Goal: Task Accomplishment & Management: Manage account settings

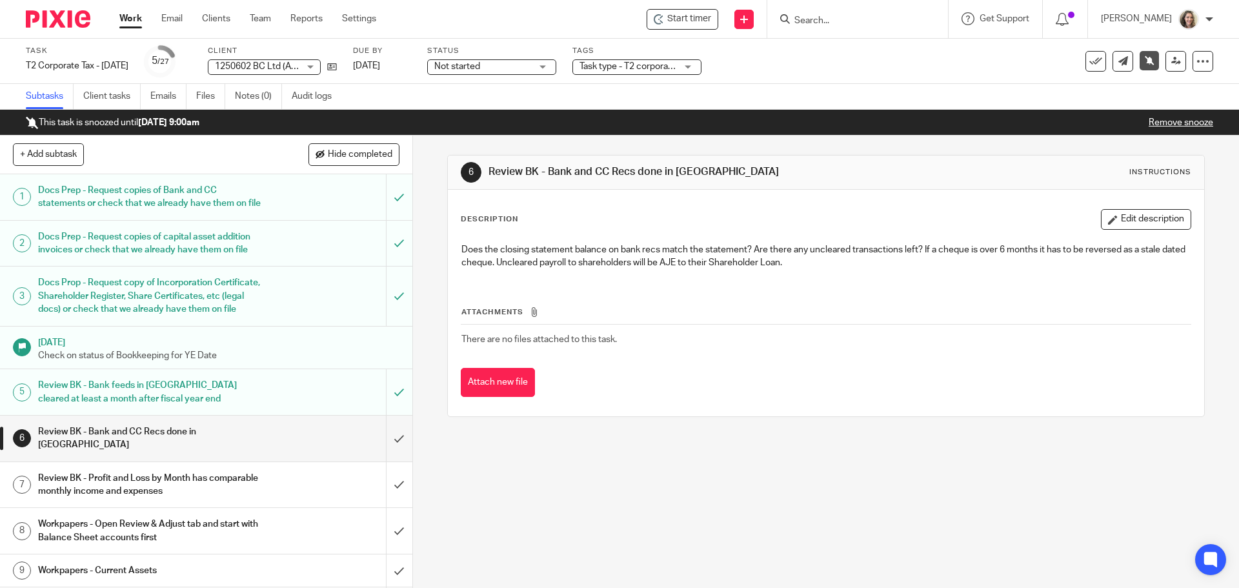
click at [938, 495] on div "6 Review BK - Bank and CC Recs done in QBO Instructions Description Edit descri…" at bounding box center [826, 362] width 826 height 452
click at [141, 17] on link "Work" at bounding box center [130, 18] width 23 height 13
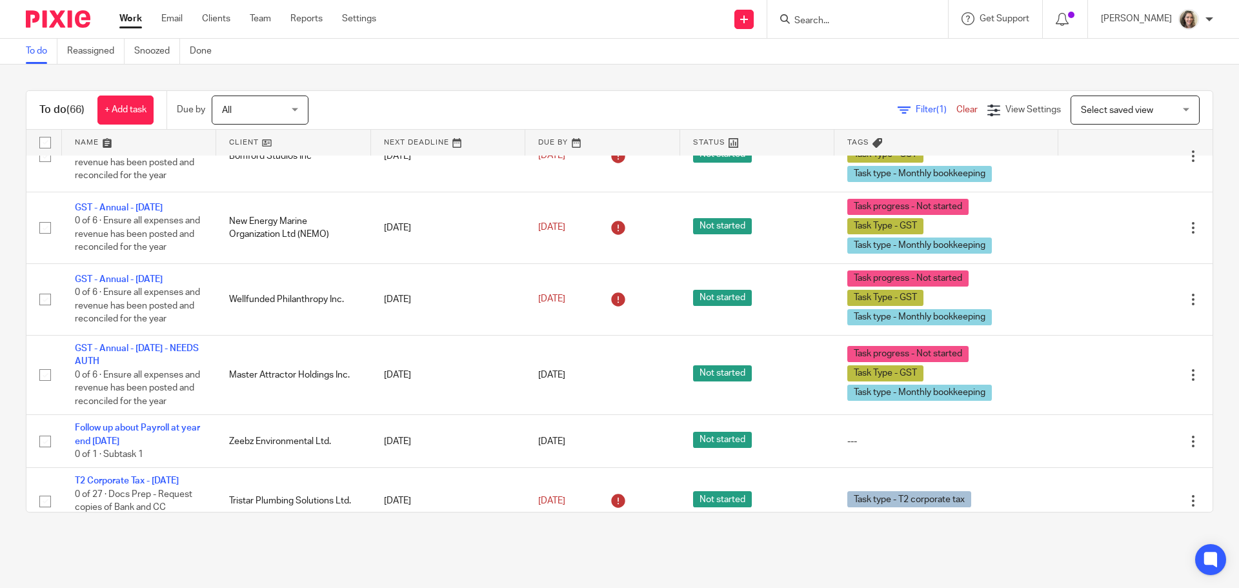
scroll to position [3678, 0]
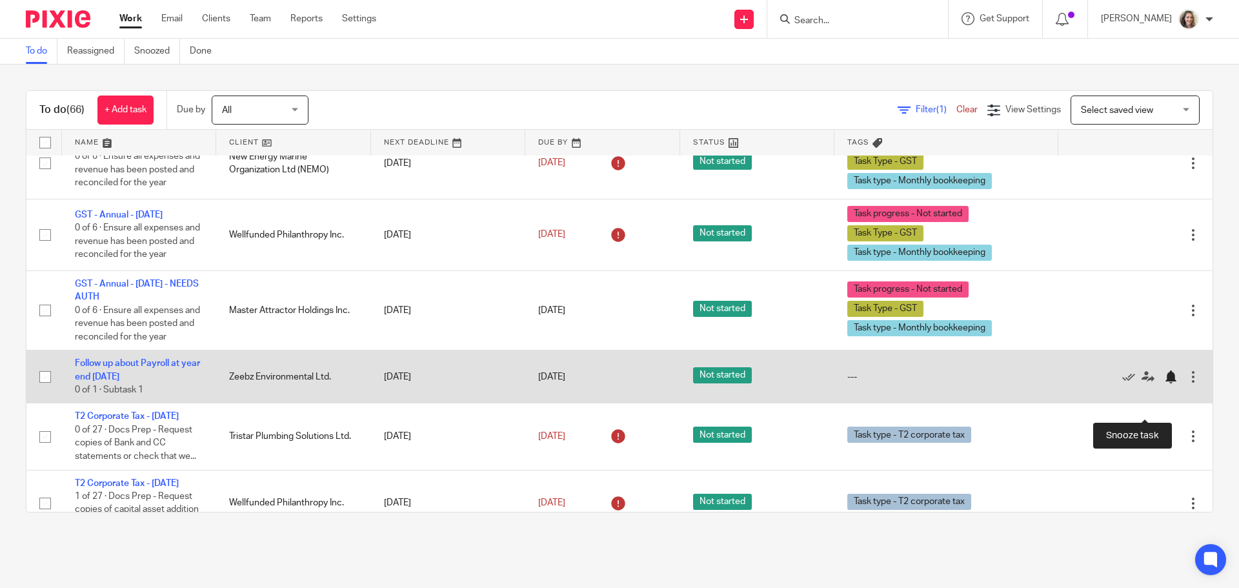
click at [1164, 383] on div at bounding box center [1170, 376] width 13 height 13
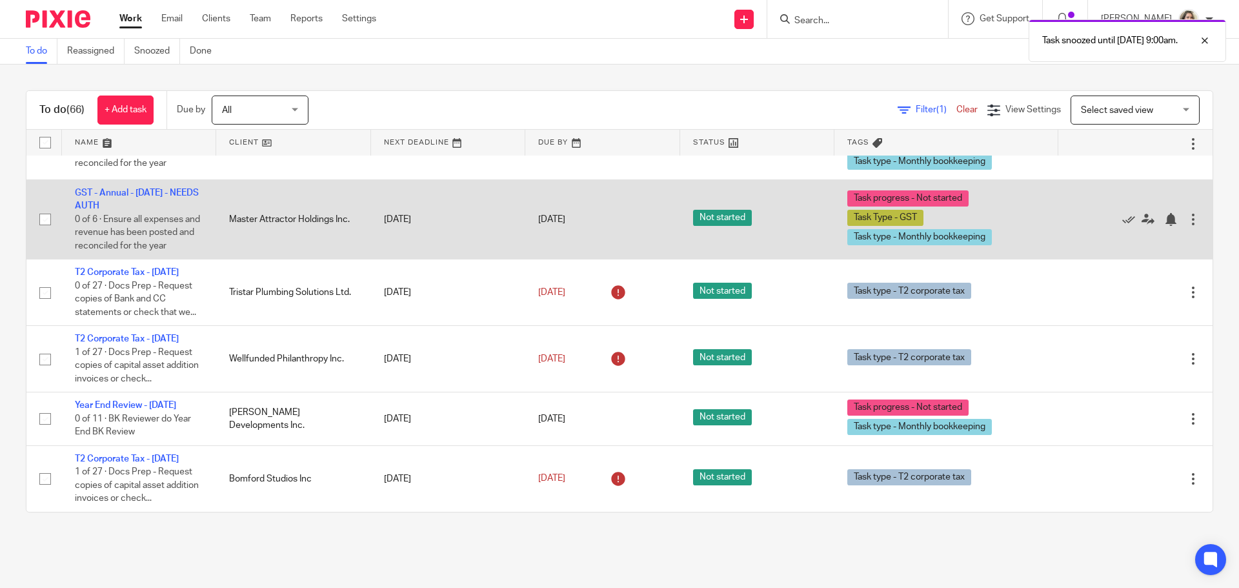
scroll to position [3802, 0]
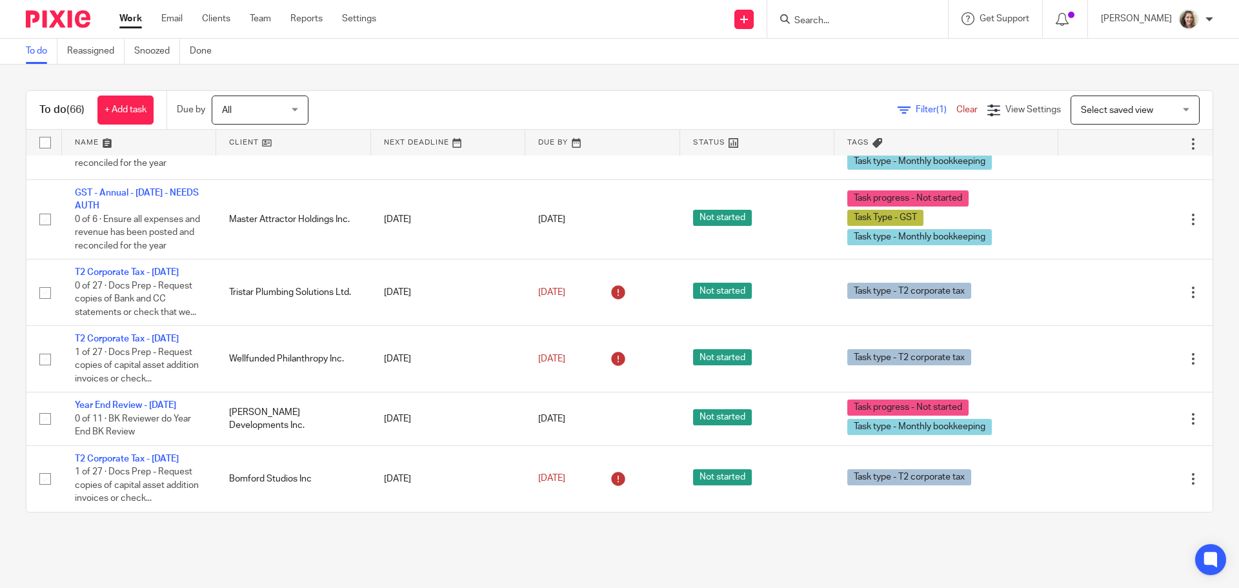
click at [1127, 110] on span "Select saved view" at bounding box center [1117, 110] width 72 height 9
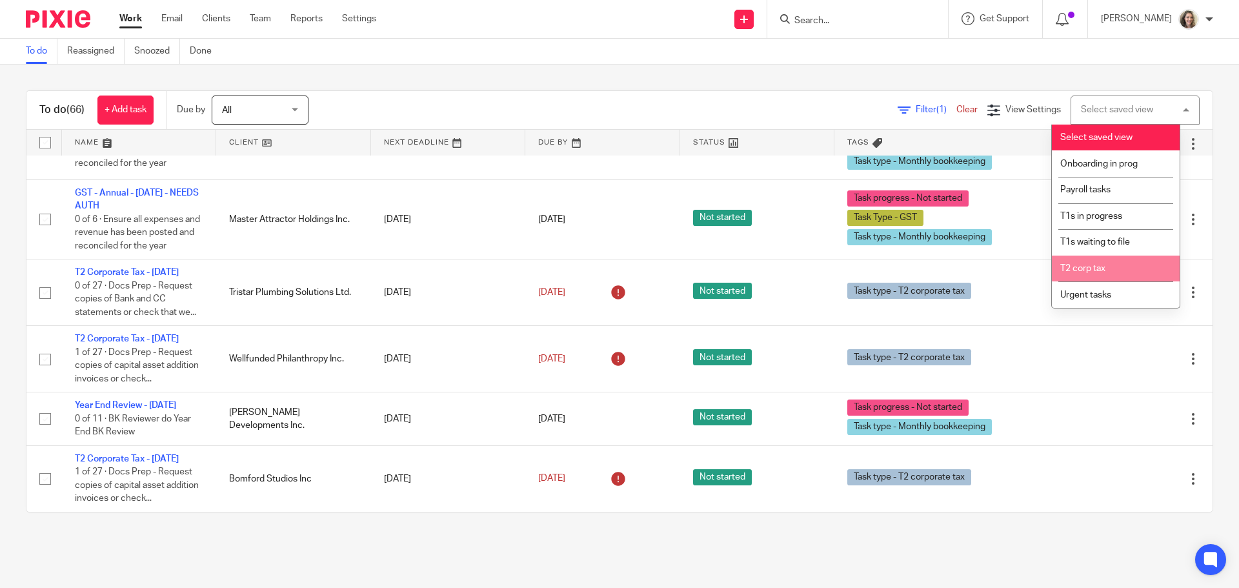
click at [1083, 263] on li "T2 corp tax" at bounding box center [1116, 269] width 128 height 26
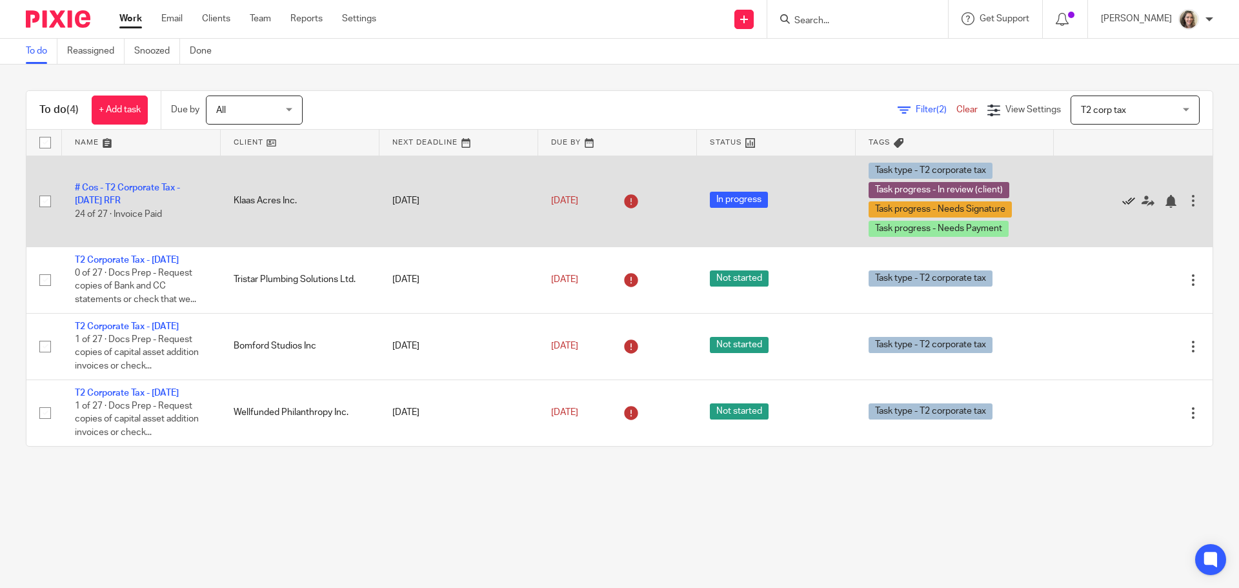
click at [1122, 201] on icon at bounding box center [1128, 201] width 13 height 13
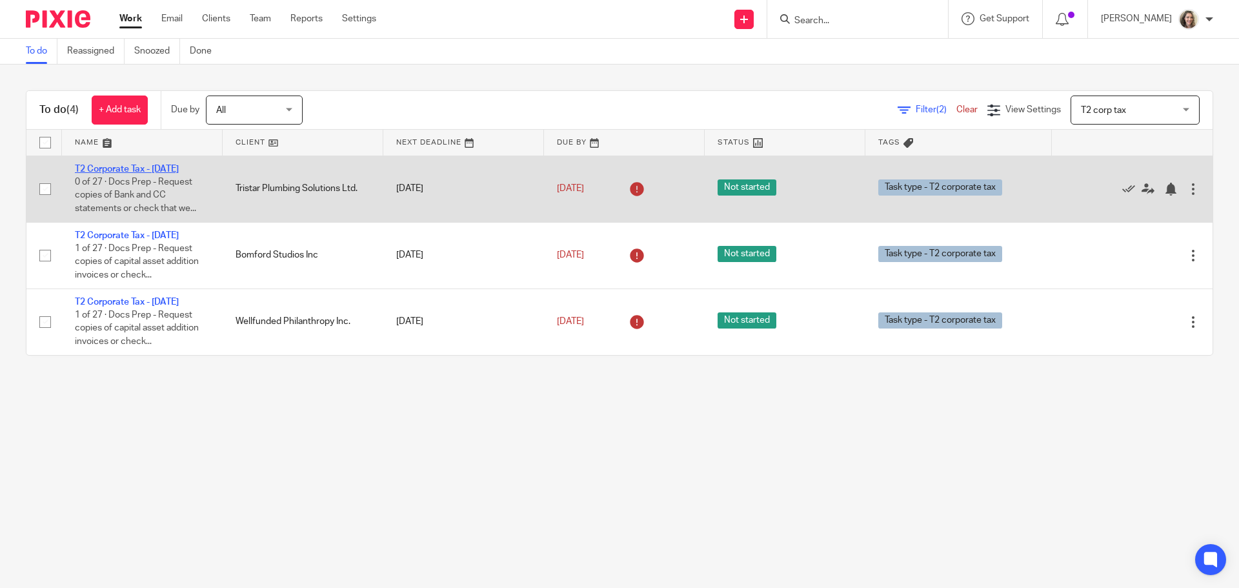
click at [173, 172] on link "T2 Corporate Tax - [DATE]" at bounding box center [127, 169] width 104 height 9
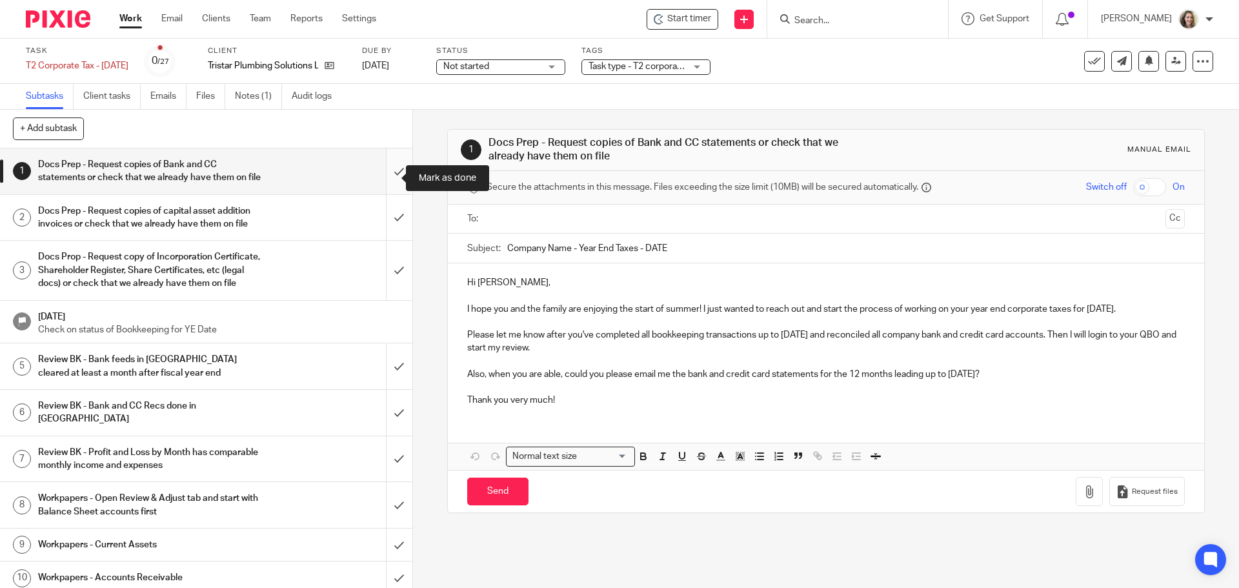
click at [392, 181] on input "submit" at bounding box center [206, 171] width 412 height 46
click at [390, 236] on input "submit" at bounding box center [206, 218] width 412 height 46
click at [388, 296] on input "submit" at bounding box center [206, 270] width 412 height 59
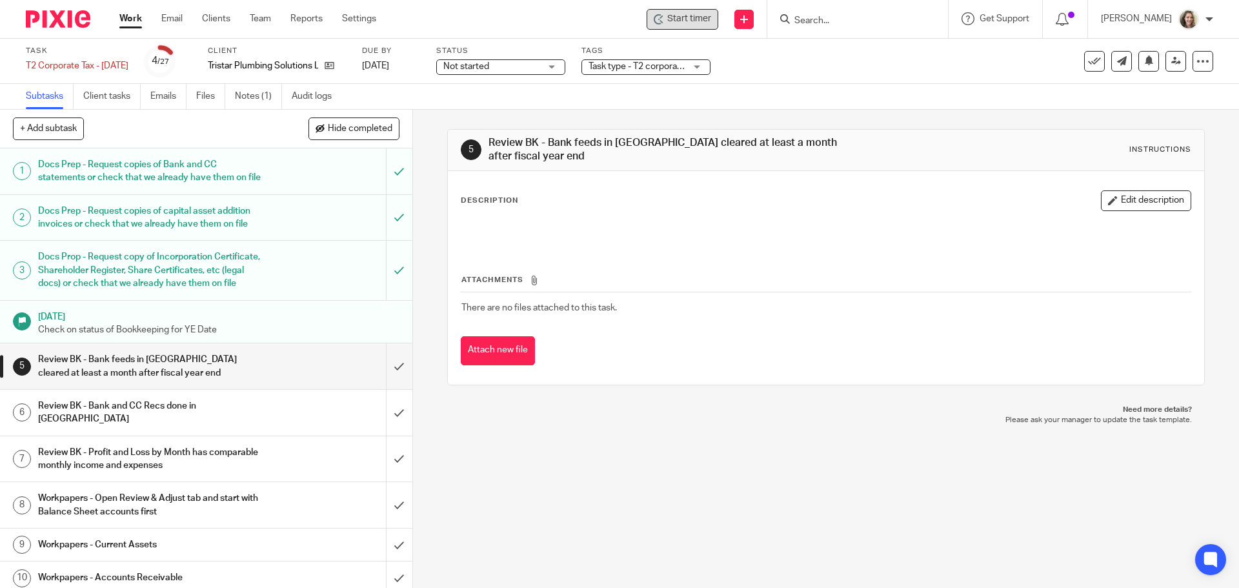
click at [691, 24] on span "Start timer" at bounding box center [689, 19] width 44 height 14
click at [699, 20] on span "Start timer" at bounding box center [689, 19] width 44 height 14
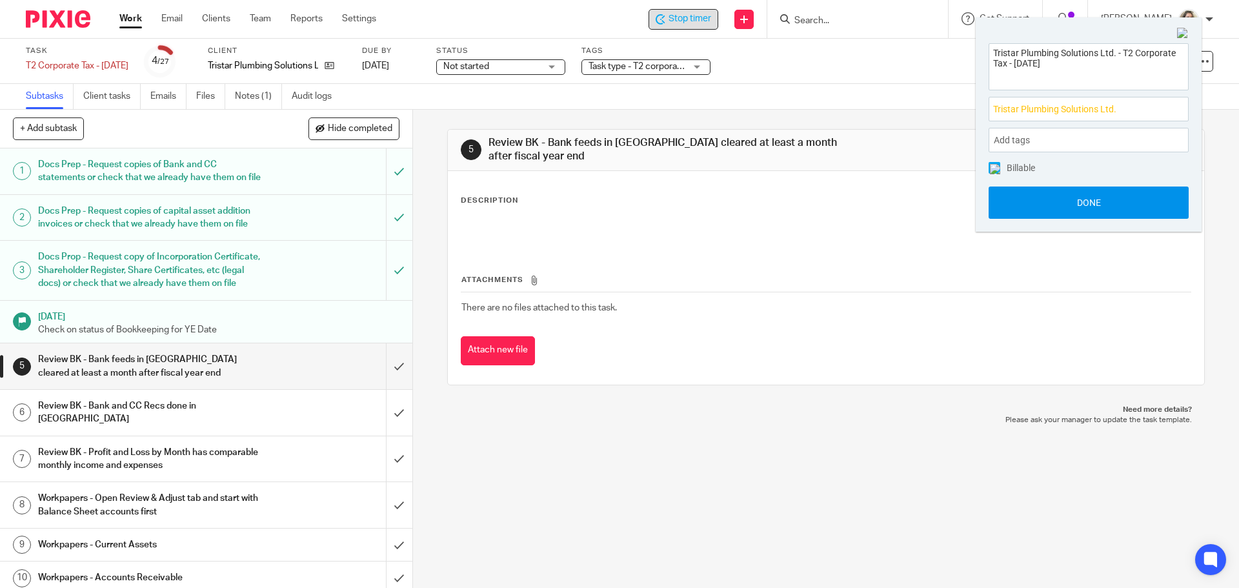
click at [1080, 207] on button "Done" at bounding box center [1089, 202] width 200 height 32
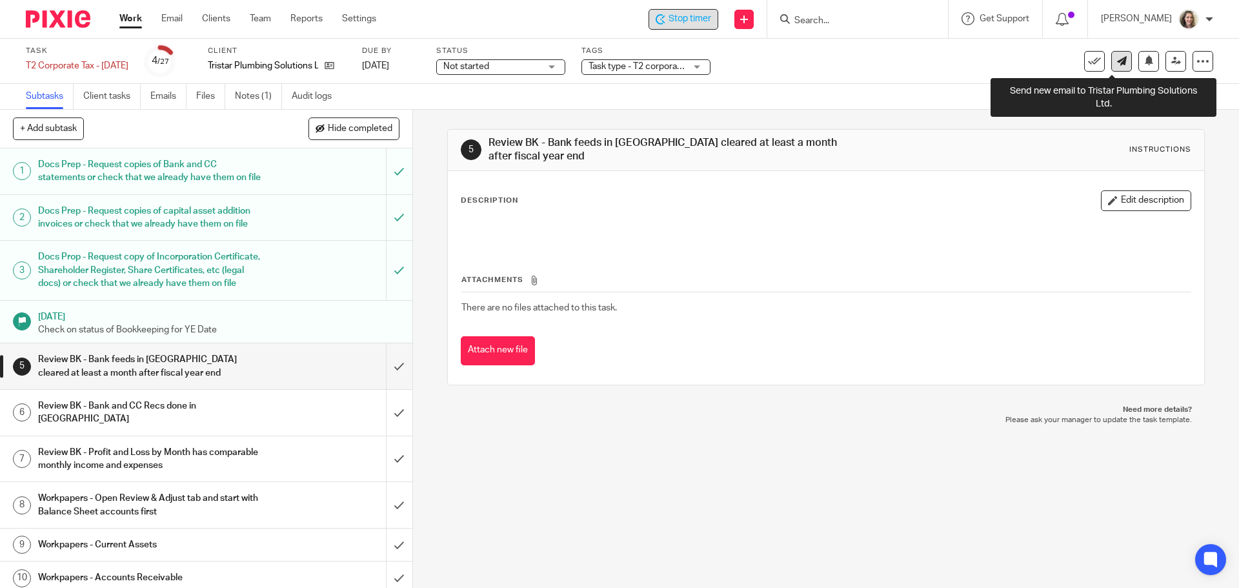
click at [1117, 63] on icon at bounding box center [1122, 61] width 10 height 10
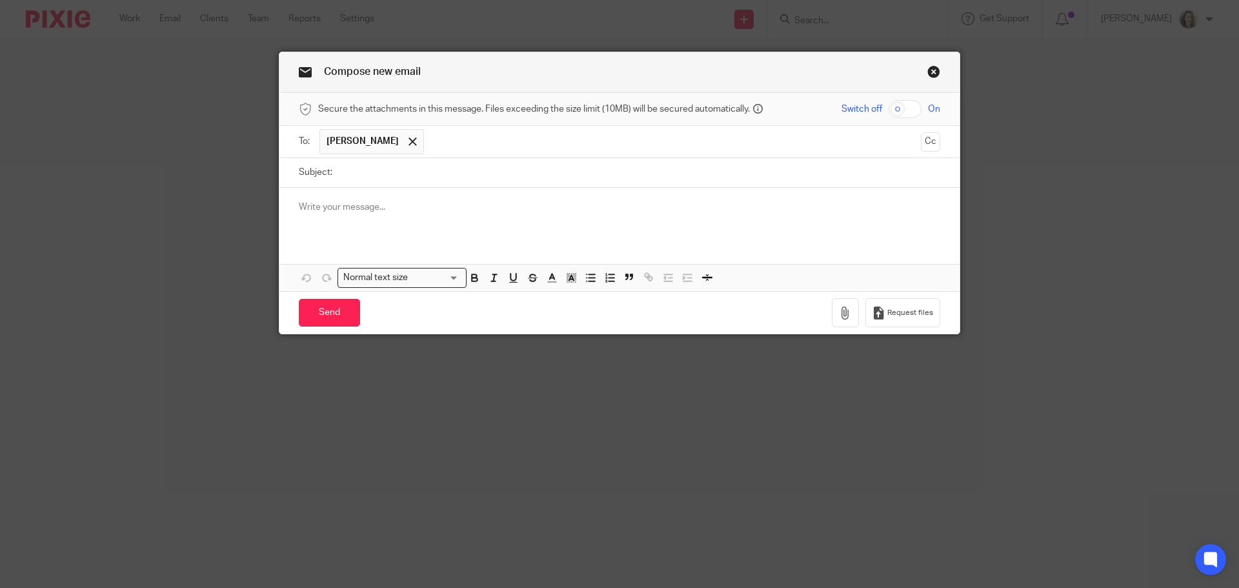
click at [456, 144] on input "text" at bounding box center [672, 141] width 485 height 25
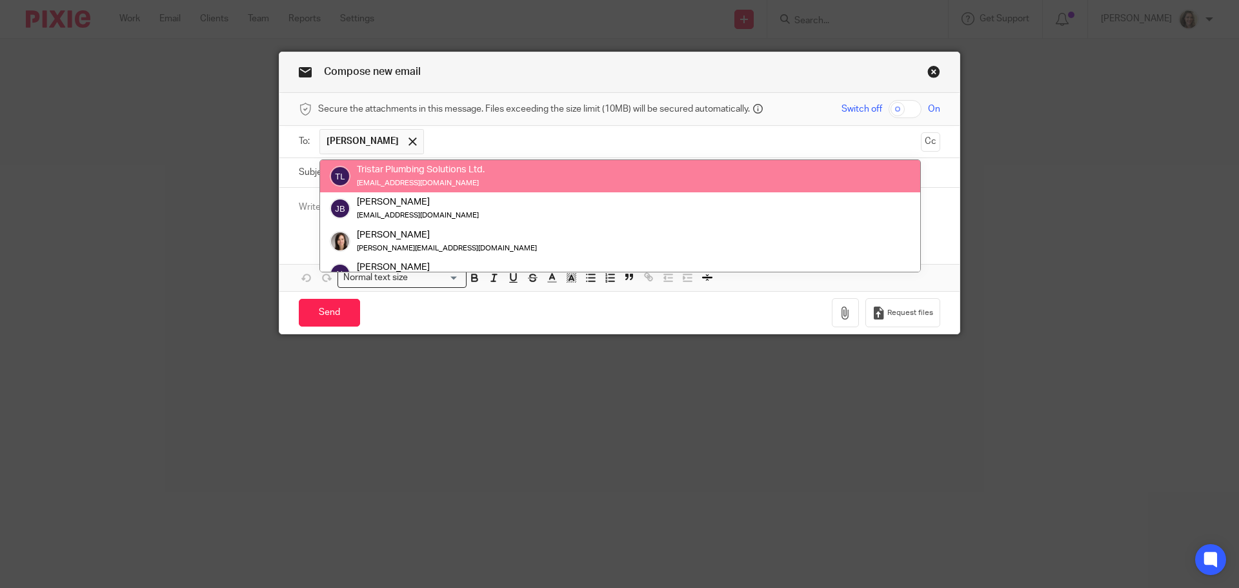
click at [593, 61] on div "Compose new email" at bounding box center [619, 72] width 680 height 41
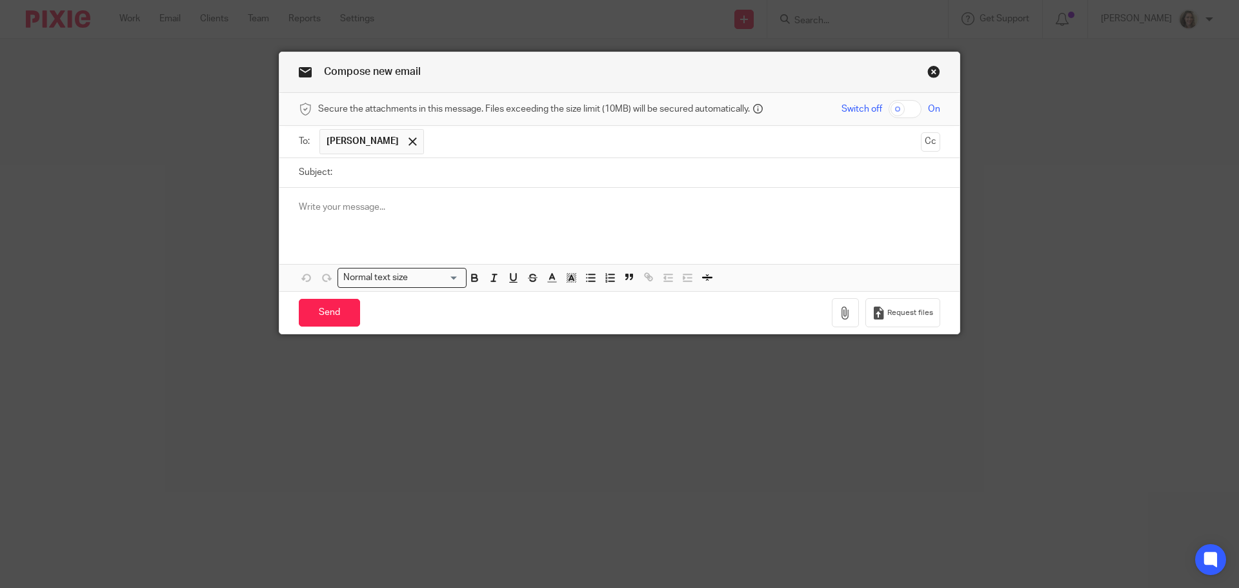
click at [417, 175] on input "Subject:" at bounding box center [639, 172] width 601 height 29
type input "Need Credit Card in QBO billing please"
click at [416, 201] on p at bounding box center [619, 207] width 641 height 13
click at [636, 142] on input "text" at bounding box center [672, 141] width 485 height 25
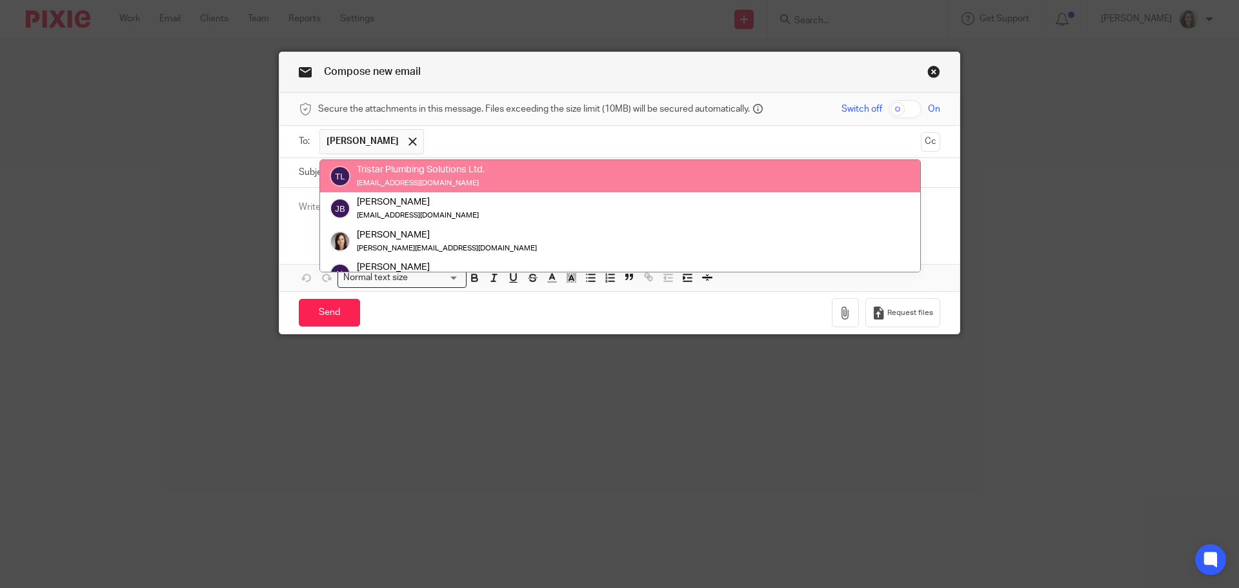
paste input ""admin@brownseyelectric.ca" <admin@brownseyelectric.ca>"
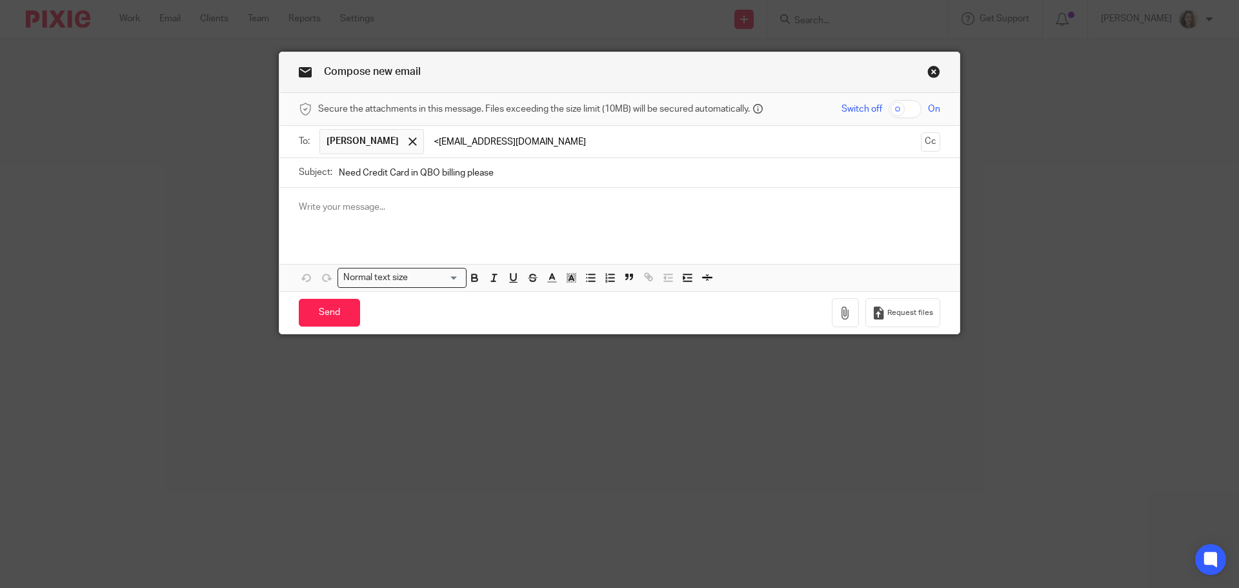
type input "admin@brownseyelectric.ca"
click at [566, 212] on p at bounding box center [619, 207] width 641 height 13
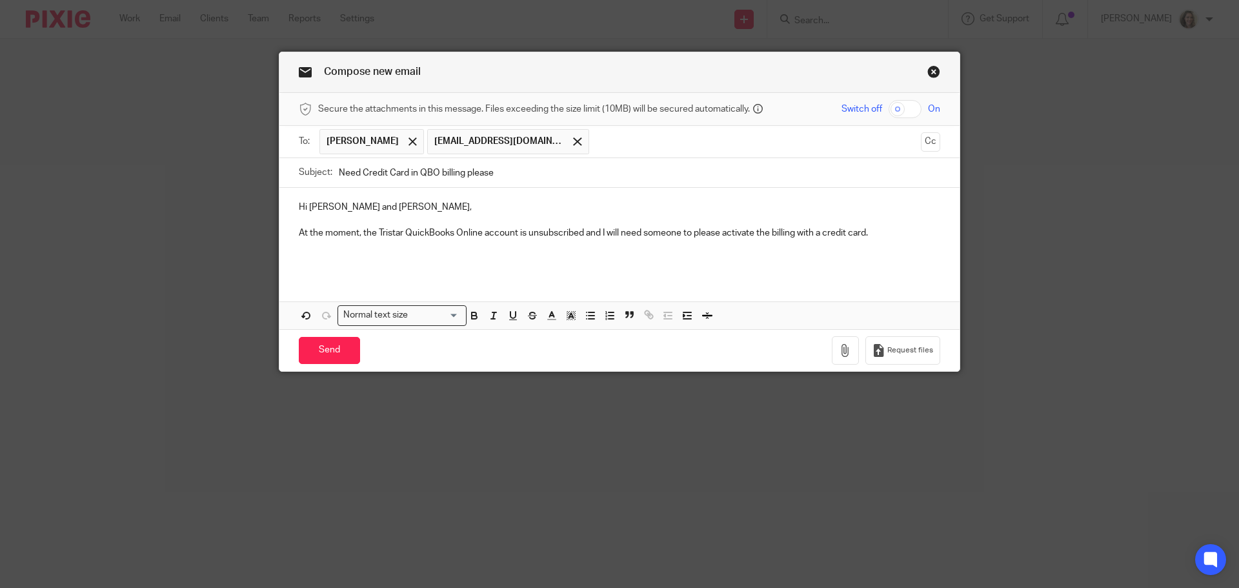
click at [336, 256] on p at bounding box center [619, 259] width 641 height 13
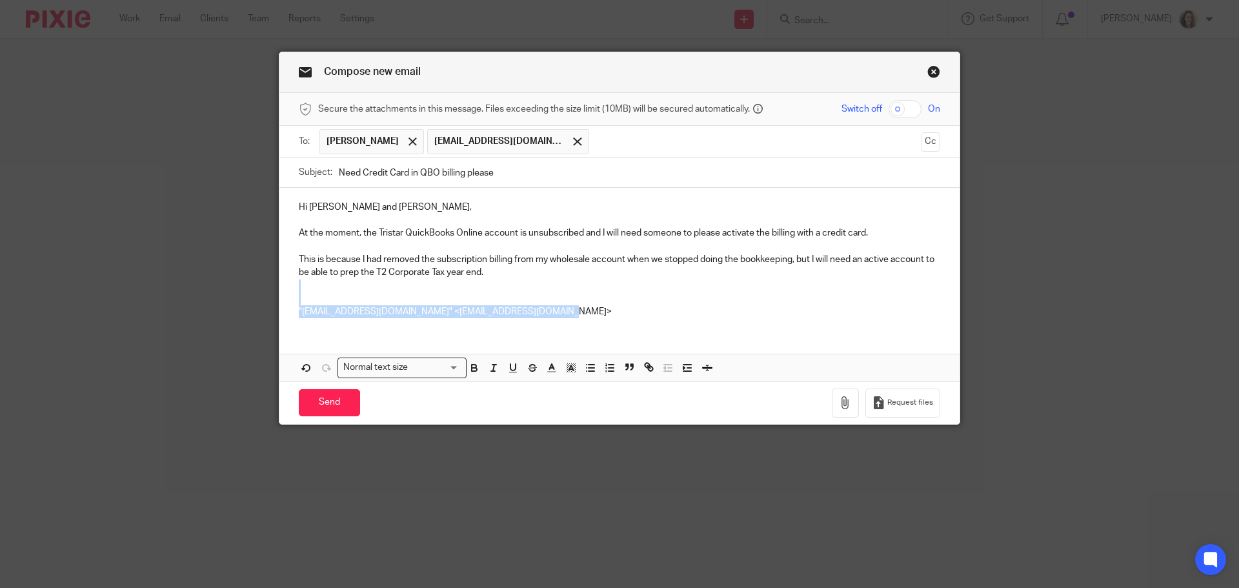
drag, startPoint x: 590, startPoint y: 313, endPoint x: 299, endPoint y: 290, distance: 292.5
click at [299, 290] on div "Hi Colin and Tracy, At the moment, the Tristar QuickBooks Online account is uns…" at bounding box center [619, 258] width 680 height 140
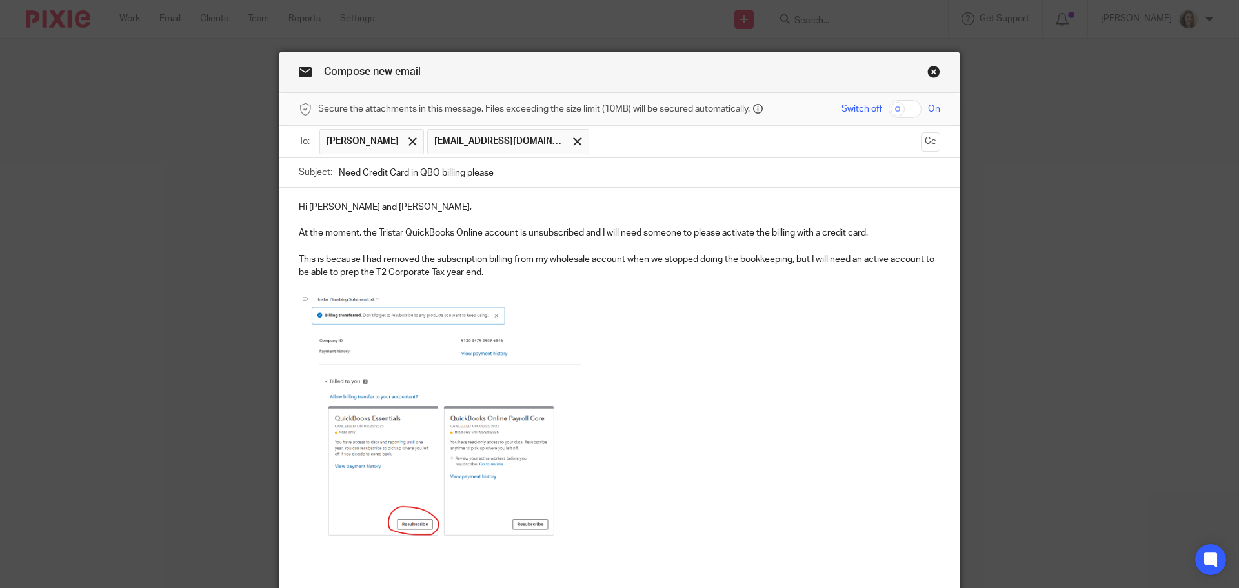
click at [492, 267] on p "This is because I had removed the subscription billing from my wholesale accoun…" at bounding box center [619, 266] width 641 height 26
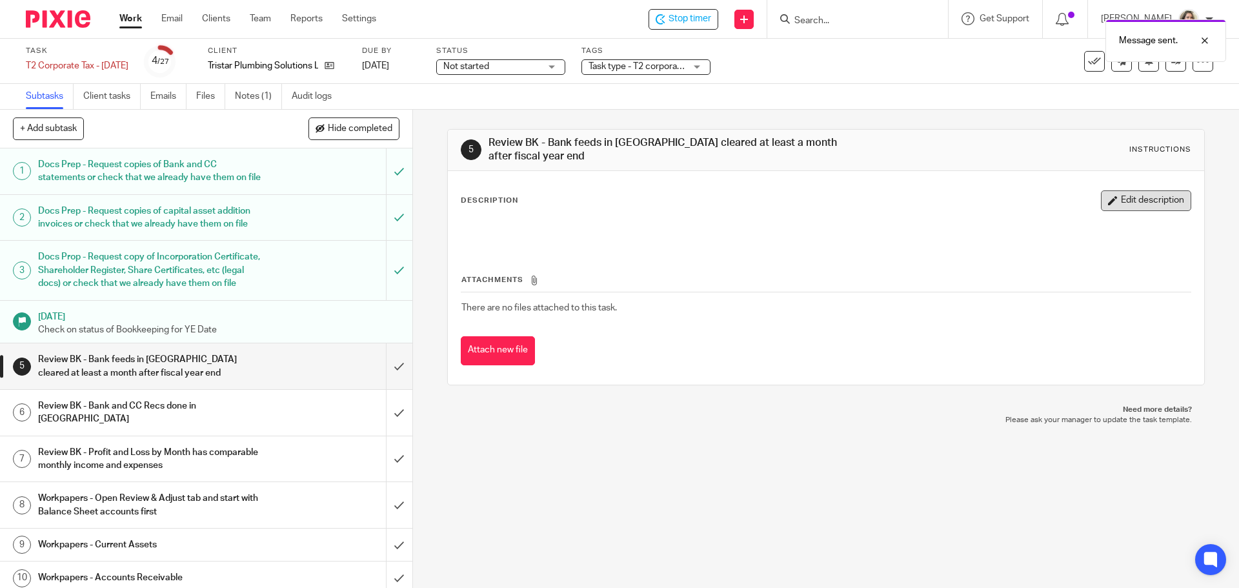
click at [1140, 199] on button "Edit description" at bounding box center [1146, 200] width 90 height 21
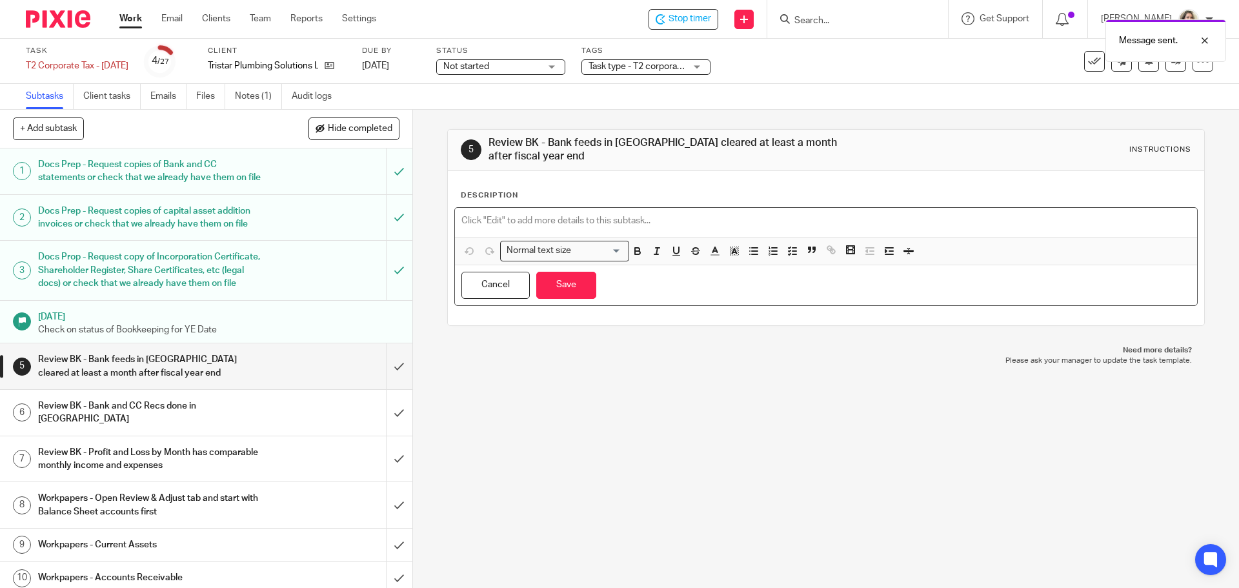
click at [846, 215] on p at bounding box center [825, 220] width 728 height 13
click at [618, 218] on p "[DATE] [PERSON_NAME]: Col" at bounding box center [825, 220] width 728 height 13
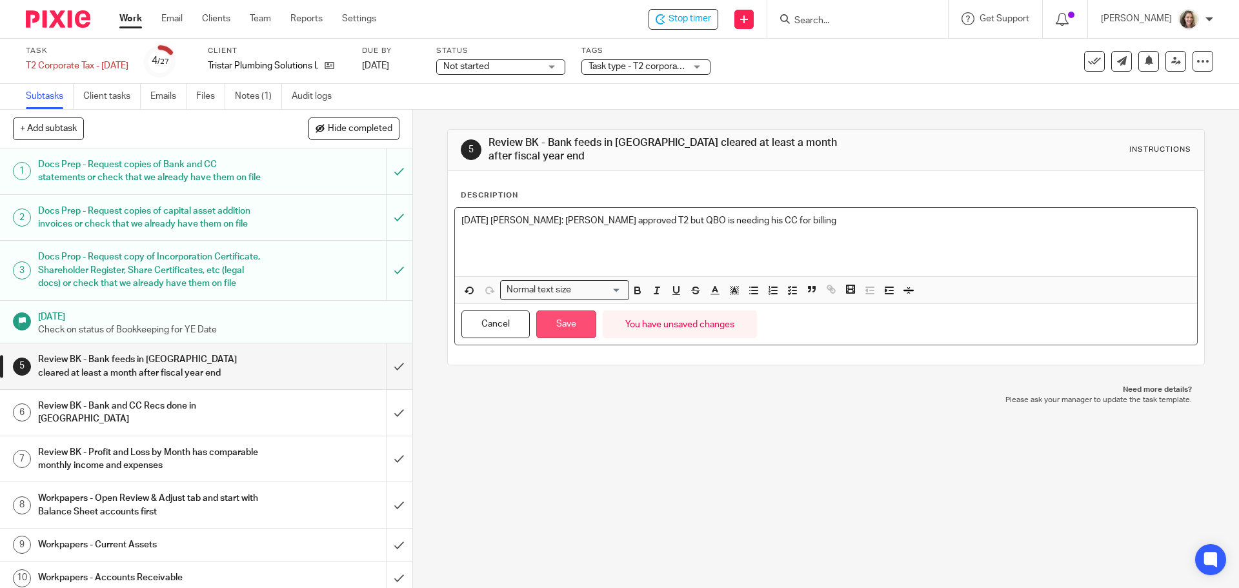
click at [567, 329] on button "Save" at bounding box center [566, 324] width 60 height 28
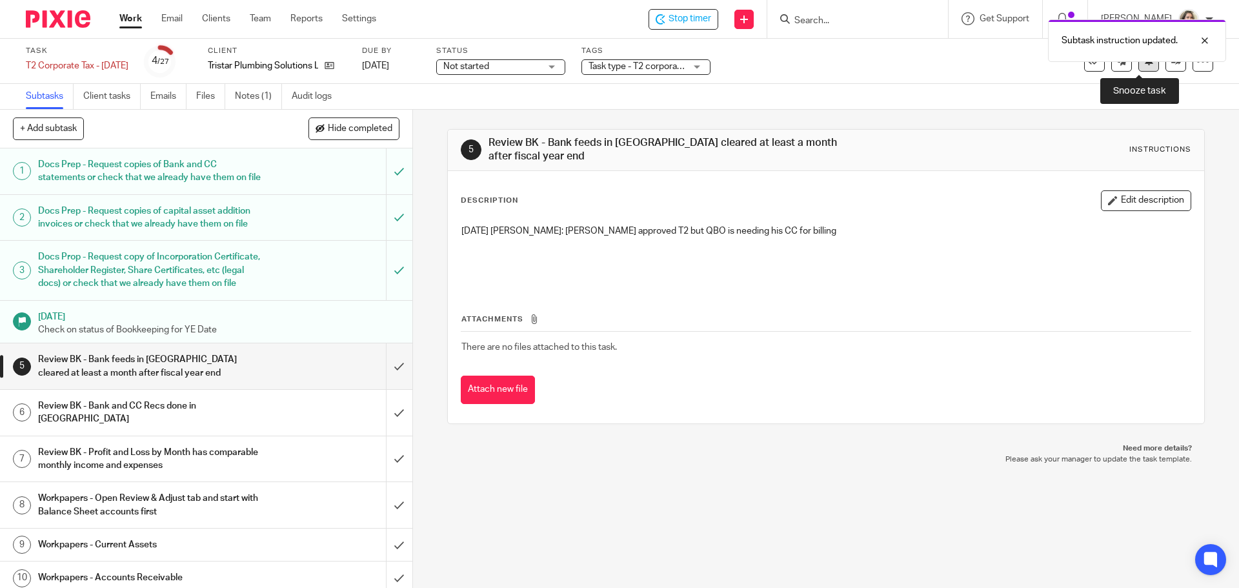
click at [1140, 68] on button at bounding box center [1148, 61] width 21 height 21
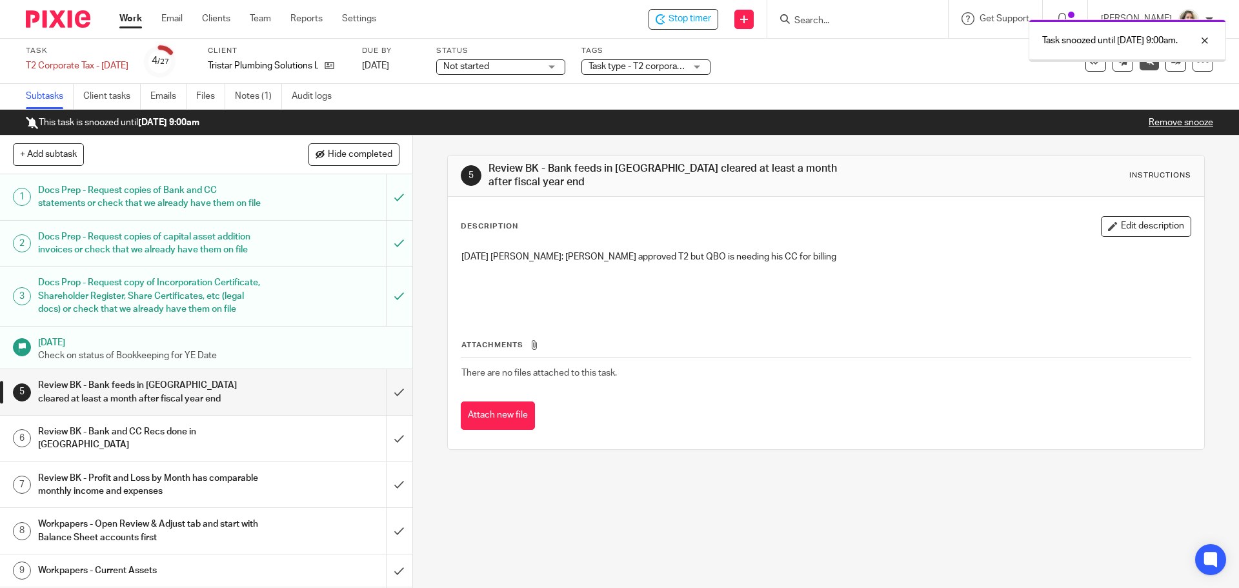
click at [842, 23] on div "Task snoozed until [DATE] 9:00am." at bounding box center [922, 37] width 607 height 49
click at [853, 19] on div "Task snoozed until [DATE] 9:00am." at bounding box center [922, 37] width 607 height 49
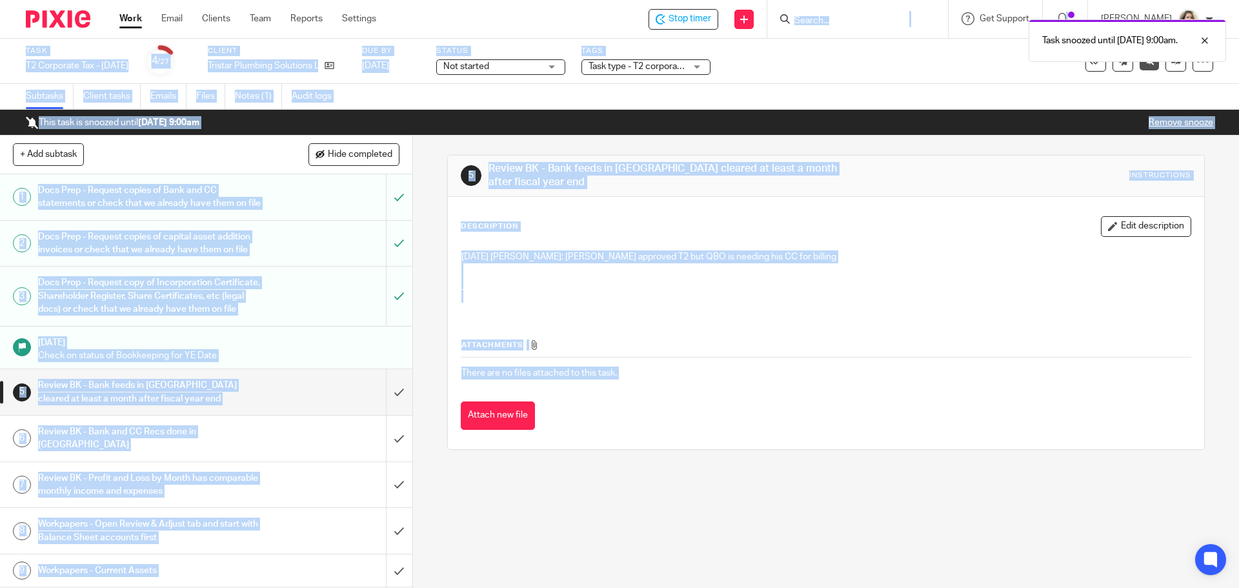
click at [878, 14] on body "Work Email Clients Team Reports Settings Work Email Clients Team Reports Settin…" at bounding box center [619, 294] width 1239 height 588
click at [829, 16] on div "Task snoozed until [DATE] 9:00am." at bounding box center [922, 37] width 607 height 49
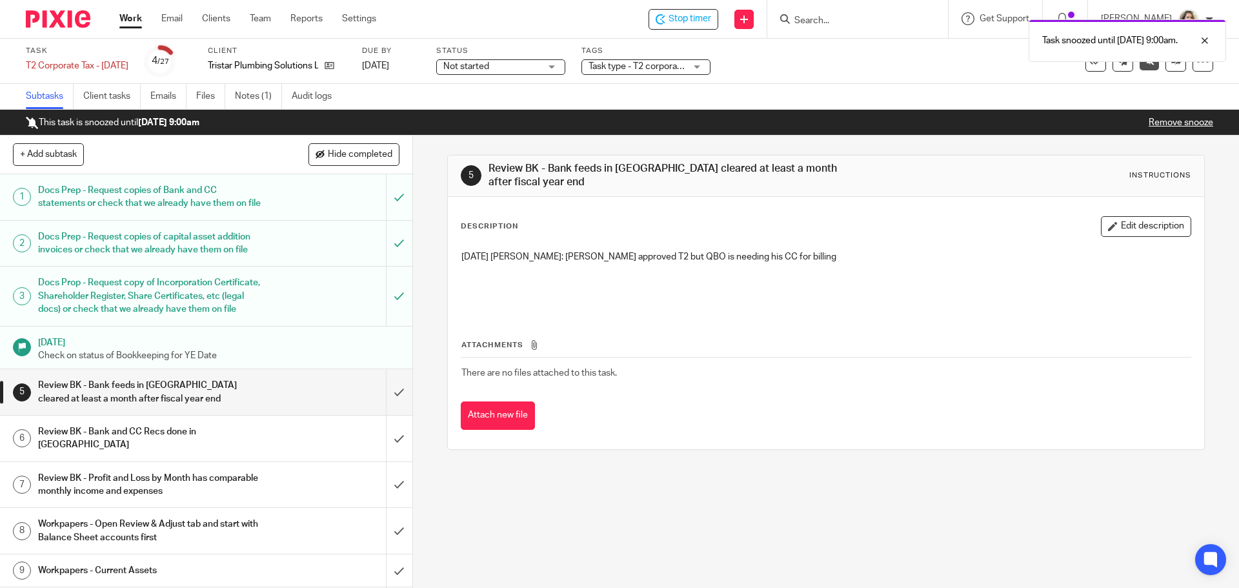
click at [858, 26] on div "Task snoozed until [DATE] 9:00am." at bounding box center [922, 37] width 607 height 49
click at [1205, 41] on div at bounding box center [1195, 40] width 35 height 15
click at [854, 21] on input "Search" at bounding box center [851, 21] width 116 height 12
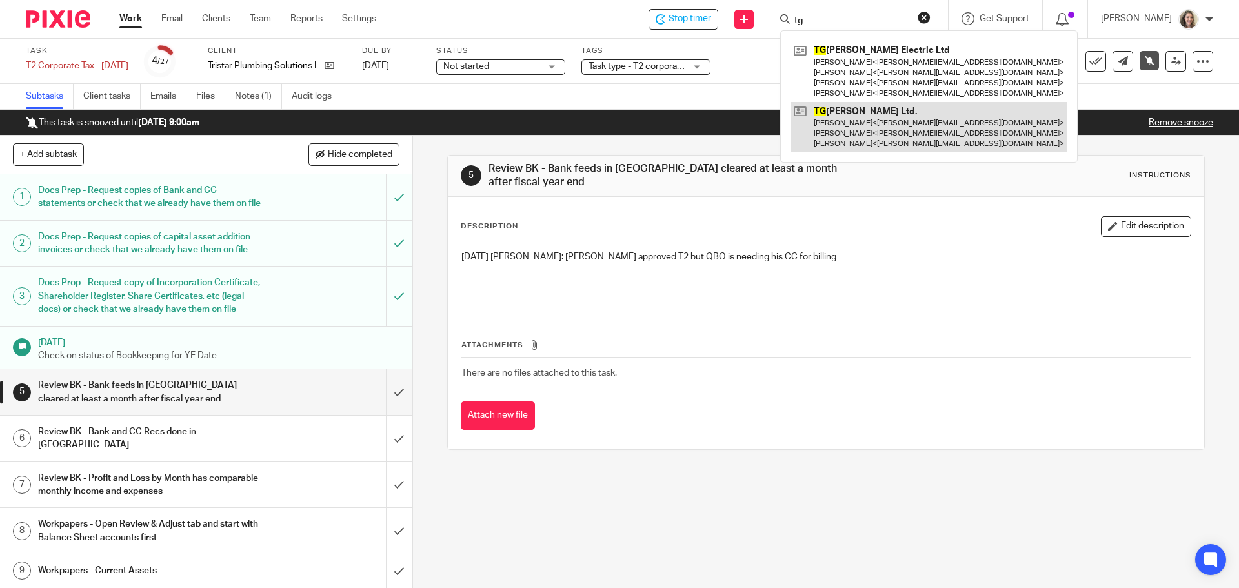
type input "tg"
click at [867, 127] on link at bounding box center [928, 127] width 277 height 51
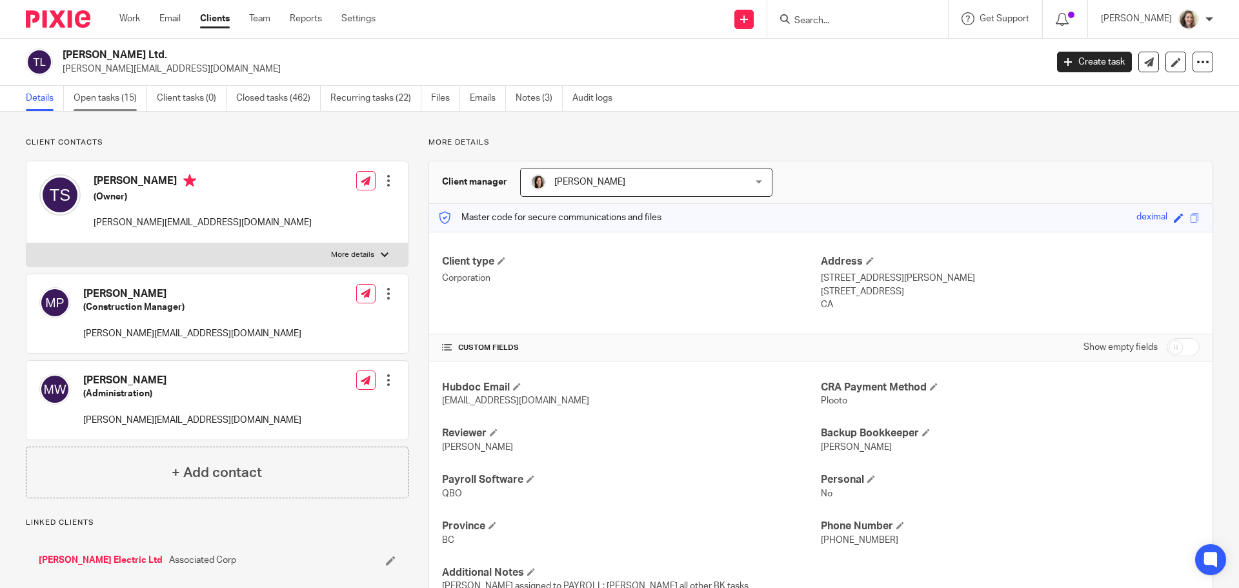
click at [96, 97] on link "Open tasks (15)" at bounding box center [111, 98] width 74 height 25
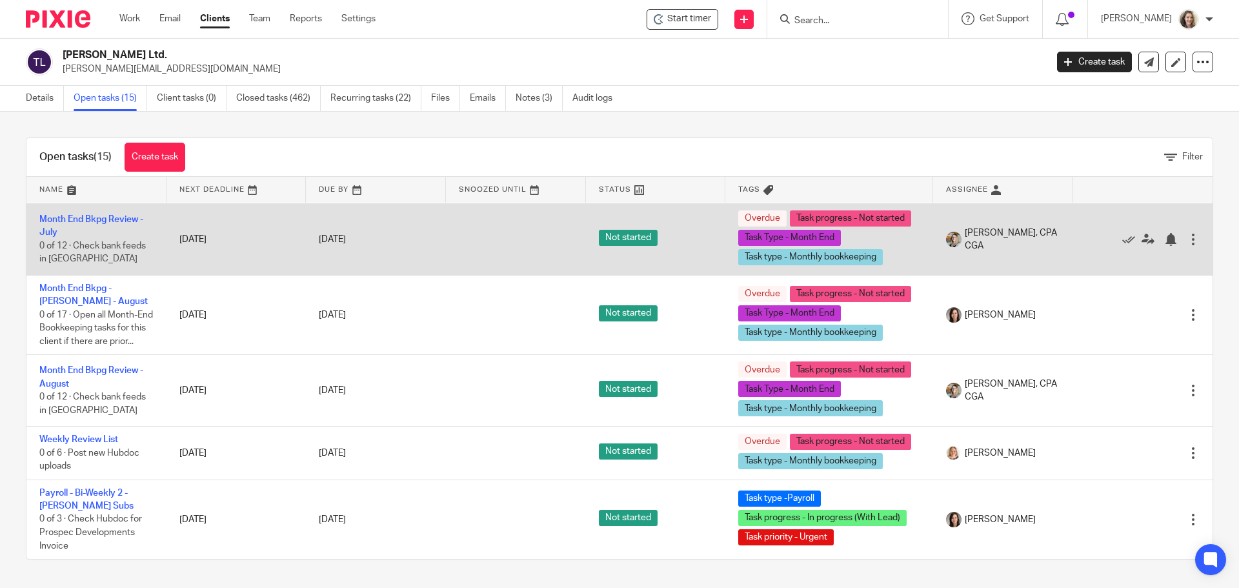
scroll to position [712, 0]
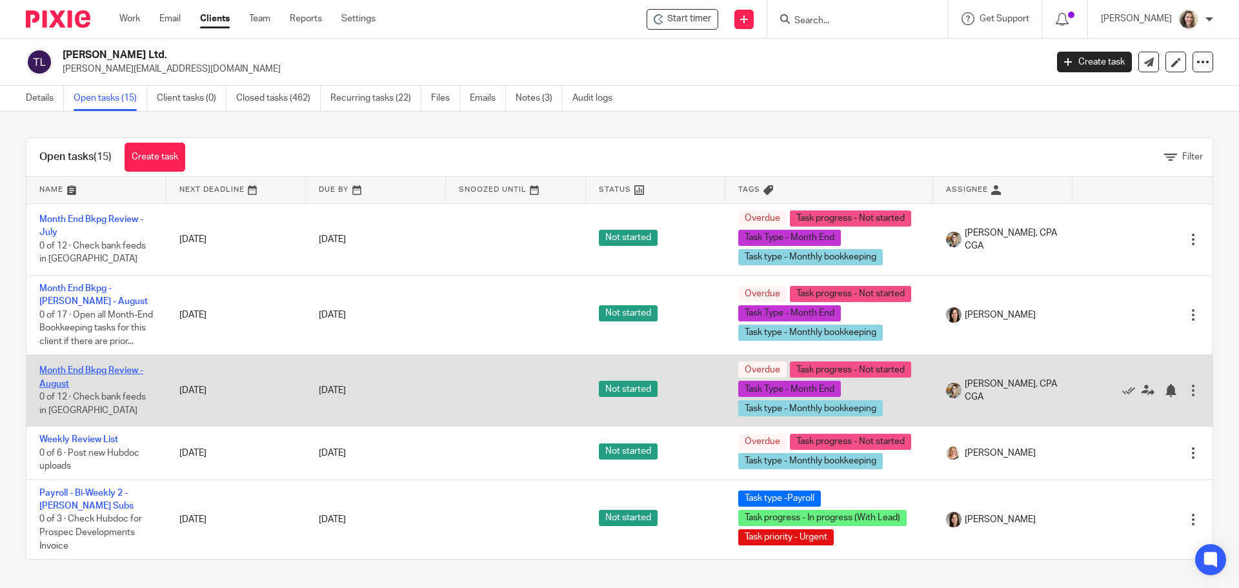
click at [110, 372] on link "Month End Bkpg Review - August" at bounding box center [91, 377] width 104 height 22
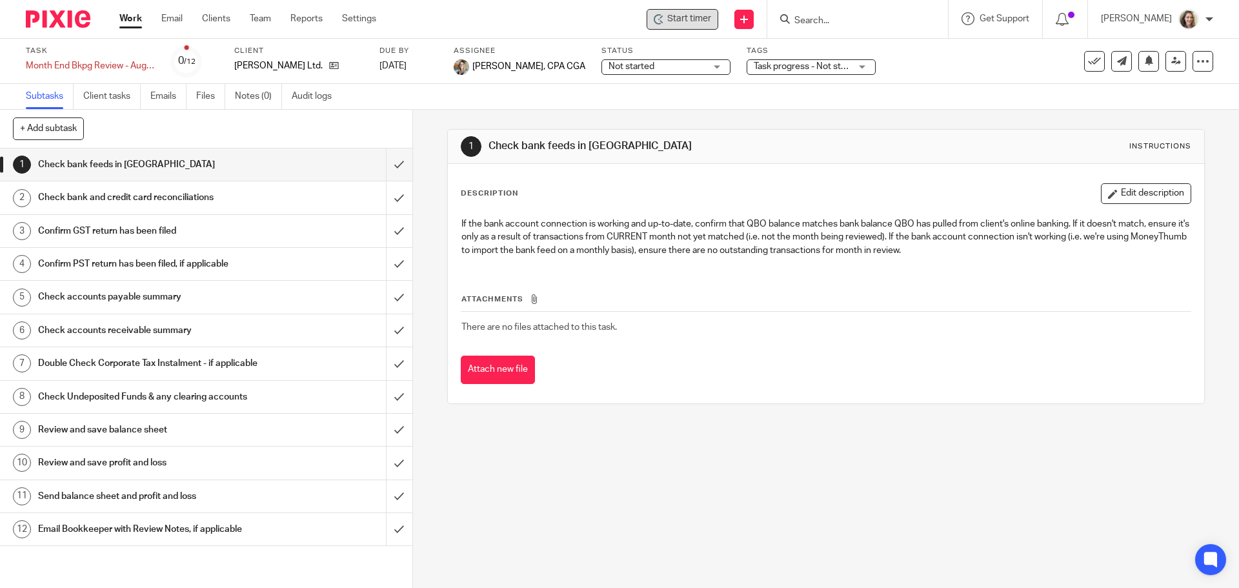
click at [706, 18] on span "Start timer" at bounding box center [689, 19] width 44 height 14
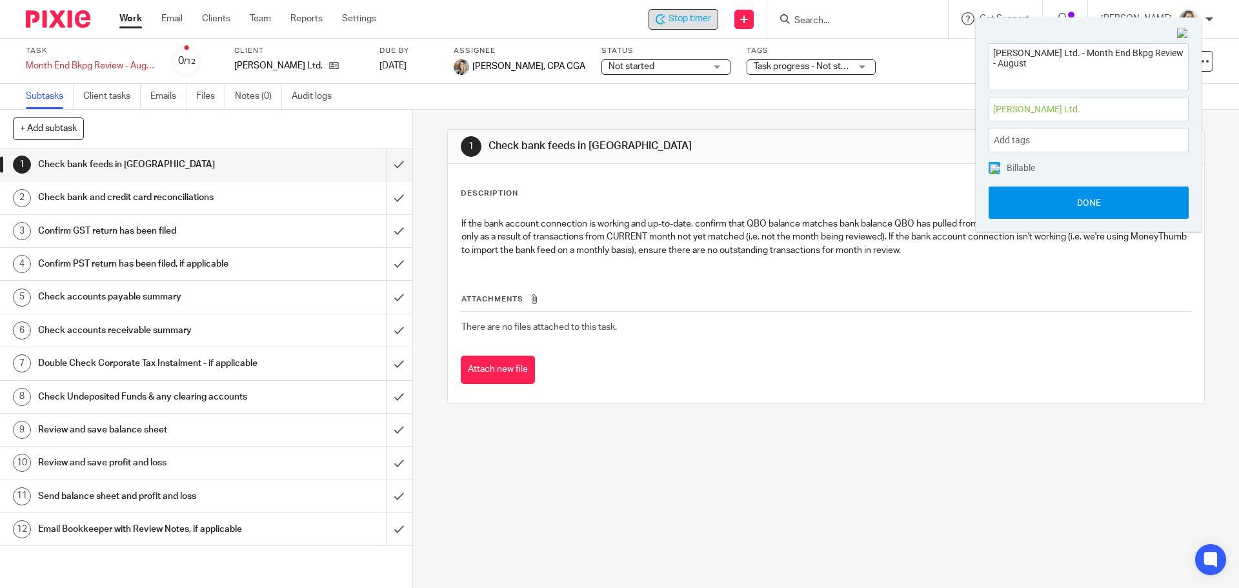
click at [1087, 201] on button "Done" at bounding box center [1089, 202] width 200 height 32
